Goal: Information Seeking & Learning: Learn about a topic

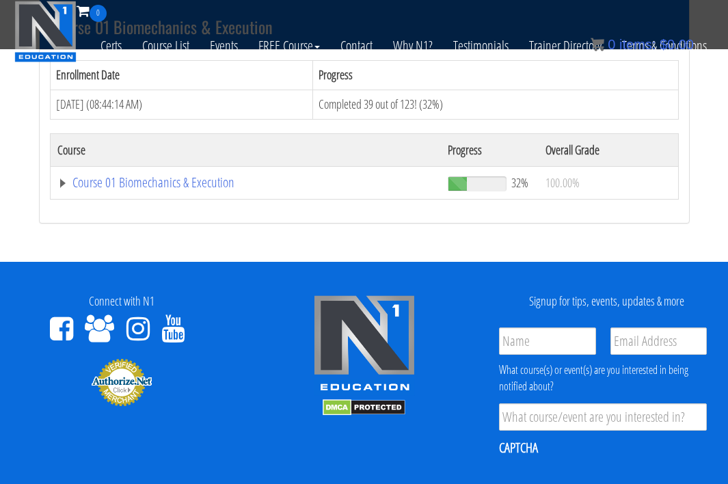
scroll to position [497, 0]
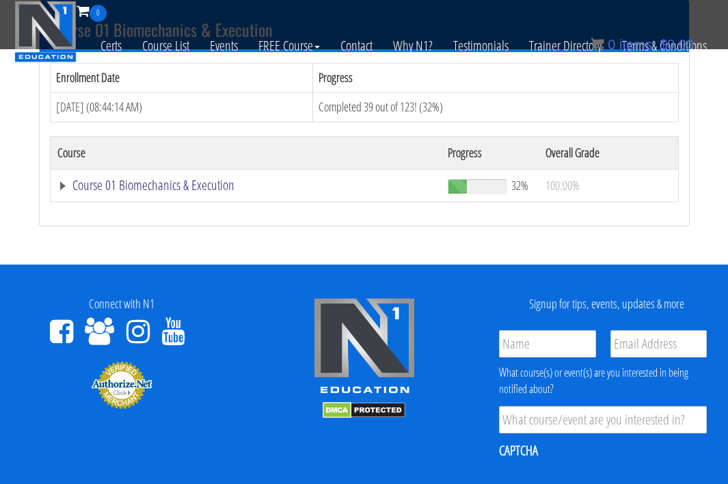
click at [153, 179] on link "Course 01 Biomechanics & Execution" at bounding box center [246, 186] width 378 height 14
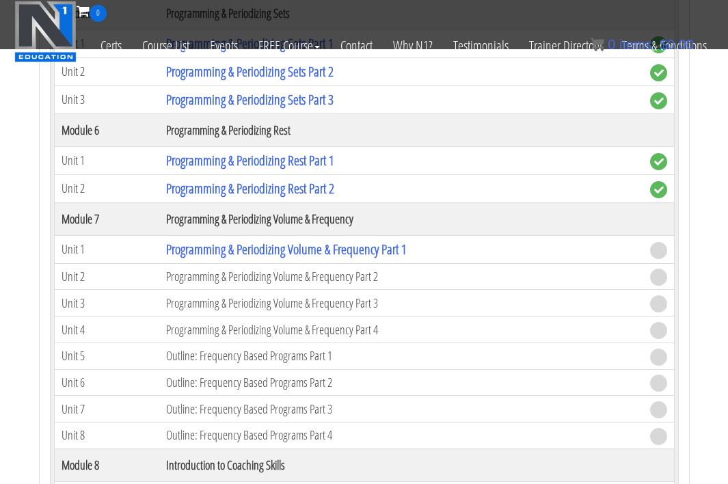
scroll to position [1897, 0]
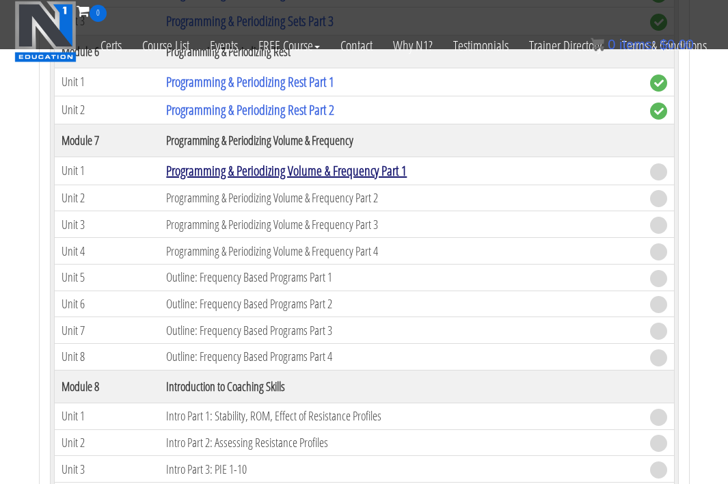
click at [243, 169] on link "Programming & Periodizing Volume & Frequency Part 1" at bounding box center [286, 170] width 241 height 18
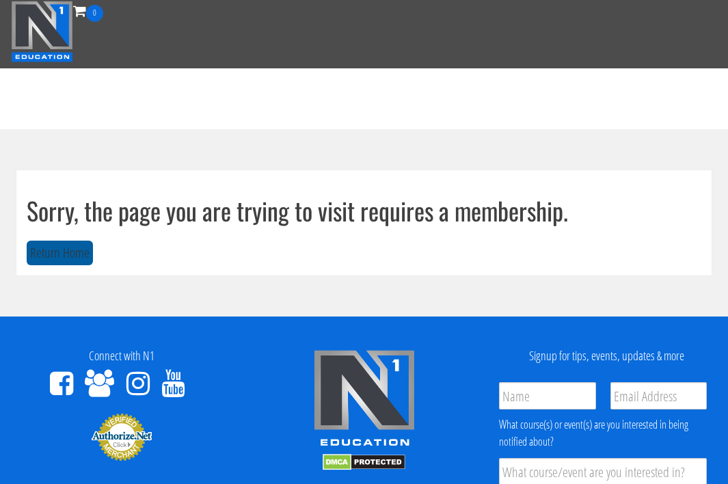
click at [70, 254] on button "Return Home" at bounding box center [60, 253] width 66 height 25
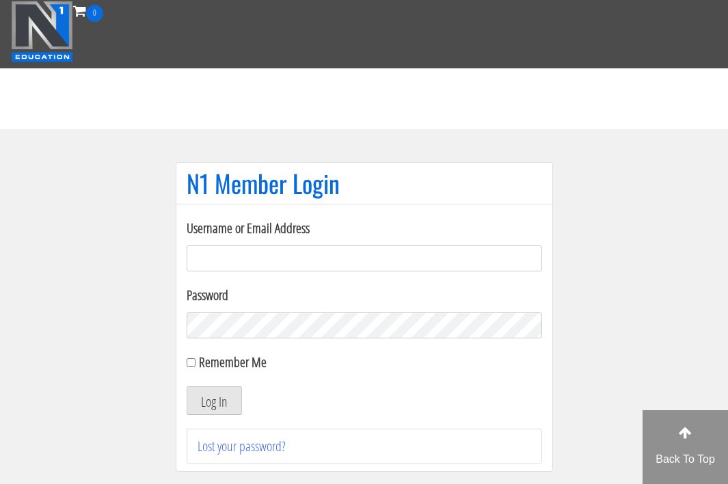
type input "[EMAIL_ADDRESS][DOMAIN_NAME]"
click at [213, 401] on button "Log In" at bounding box center [214, 400] width 55 height 29
click at [207, 403] on button "Log In" at bounding box center [214, 400] width 55 height 29
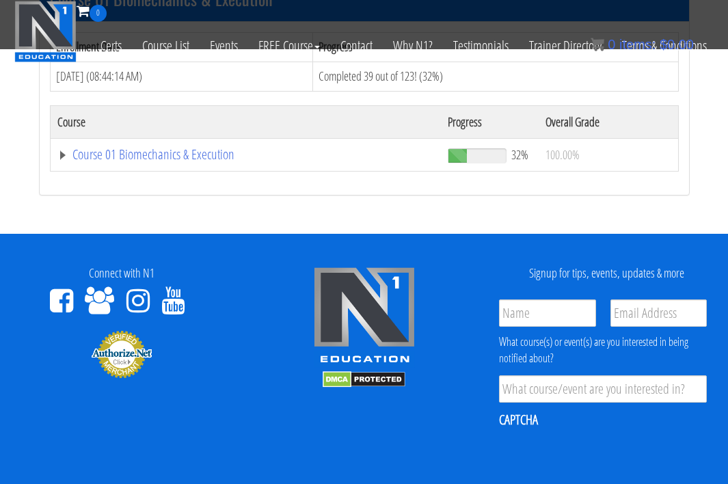
scroll to position [529, 0]
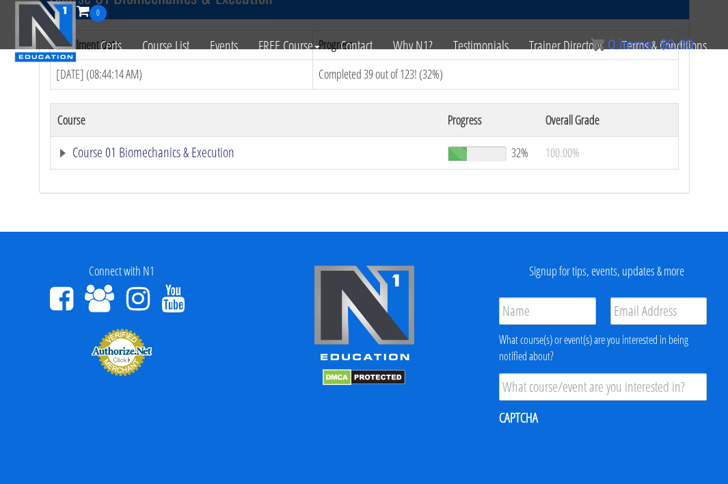
click at [174, 153] on link "Course 01 Biomechanics & Execution" at bounding box center [246, 153] width 378 height 14
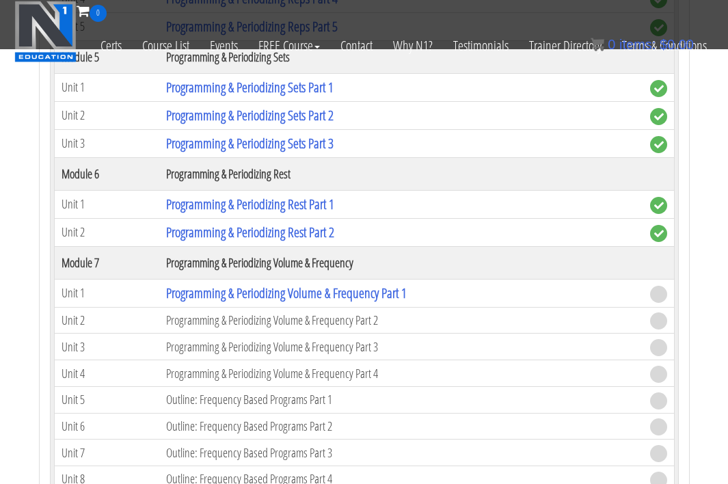
scroll to position [1815, 0]
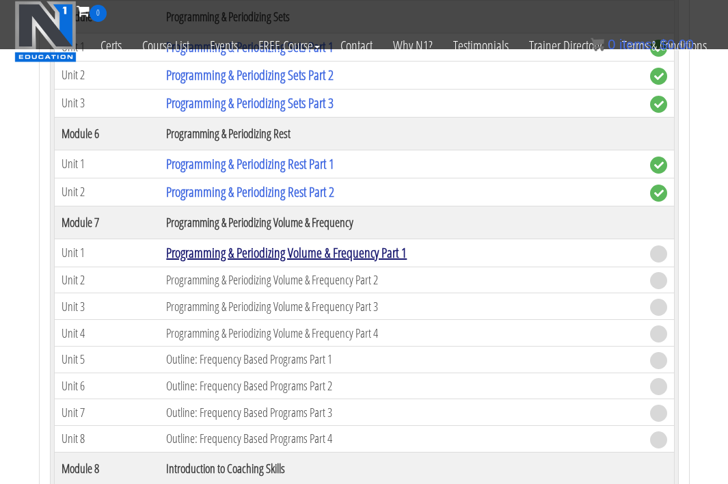
click at [228, 250] on link "Programming & Periodizing Volume & Frequency Part 1" at bounding box center [286, 252] width 241 height 18
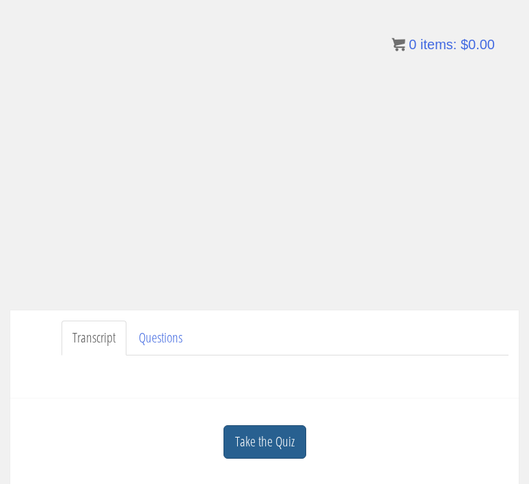
click at [261, 447] on link "Take the Quiz" at bounding box center [265, 442] width 83 height 34
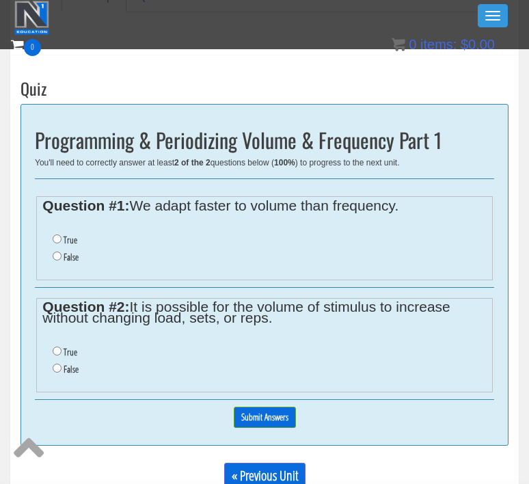
scroll to position [385, 0]
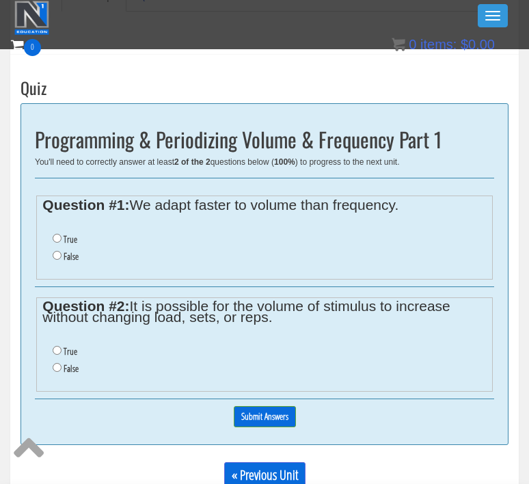
click at [57, 242] on li "True" at bounding box center [270, 239] width 434 height 17
click at [57, 240] on input "True" at bounding box center [57, 238] width 9 height 9
radio input "true"
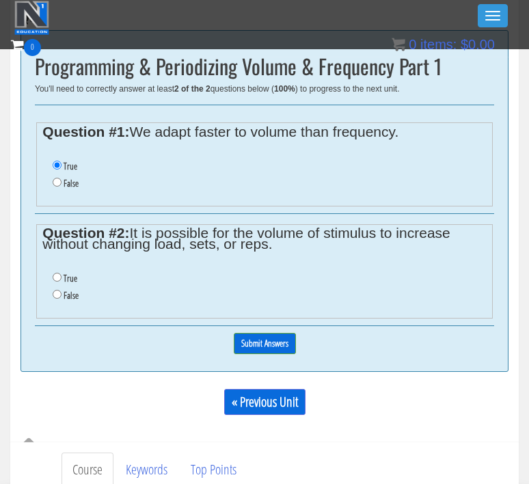
scroll to position [464, 0]
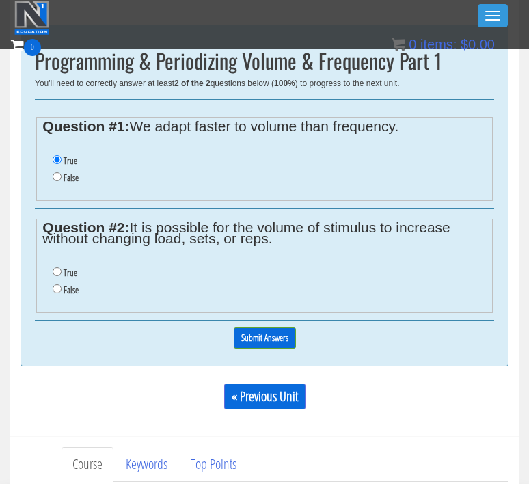
click at [56, 285] on input "False" at bounding box center [57, 289] width 9 height 9
radio input "true"
click at [287, 336] on input "Submit Answers" at bounding box center [265, 338] width 62 height 21
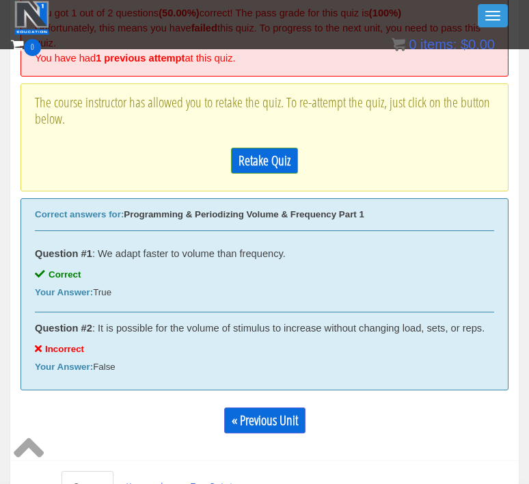
scroll to position [497, 0]
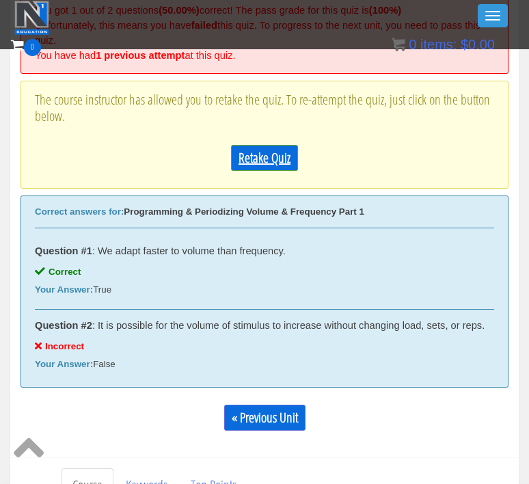
click at [258, 146] on link "Retake Quiz" at bounding box center [264, 158] width 67 height 26
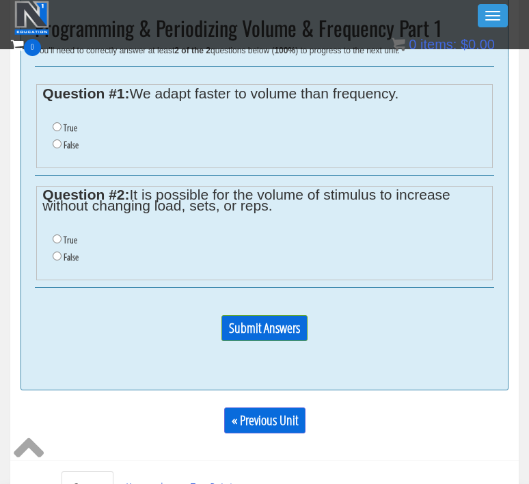
click at [62, 124] on li "True" at bounding box center [270, 128] width 434 height 17
click at [53, 127] on input "True" at bounding box center [57, 126] width 9 height 9
radio input "true"
click at [57, 235] on input "True" at bounding box center [57, 239] width 9 height 9
radio input "true"
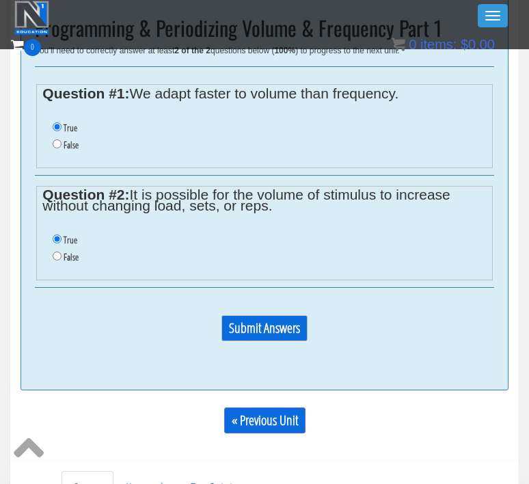
click at [272, 324] on input "Submit Answers" at bounding box center [265, 328] width 86 height 26
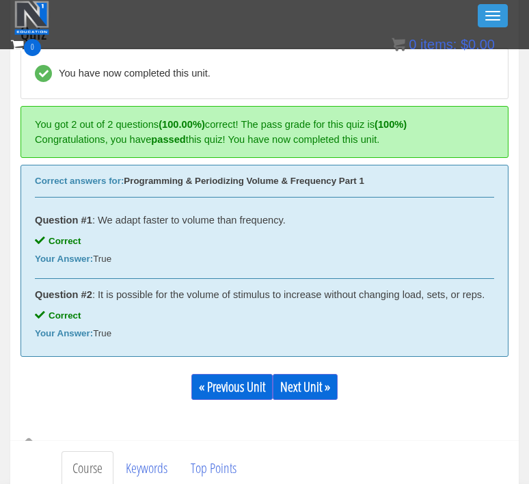
scroll to position [419, 0]
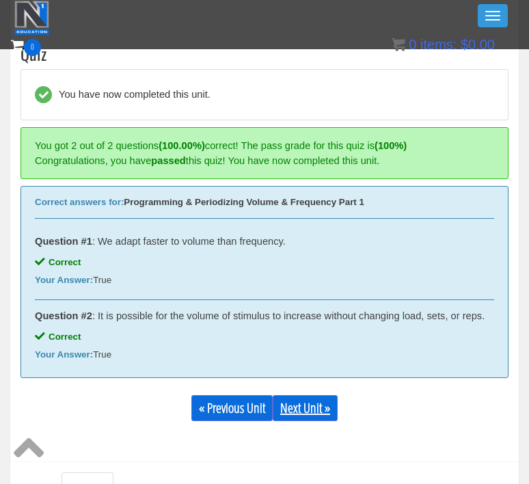
click at [314, 405] on link "Next Unit »" at bounding box center [305, 408] width 65 height 26
